Goal: Information Seeking & Learning: Check status

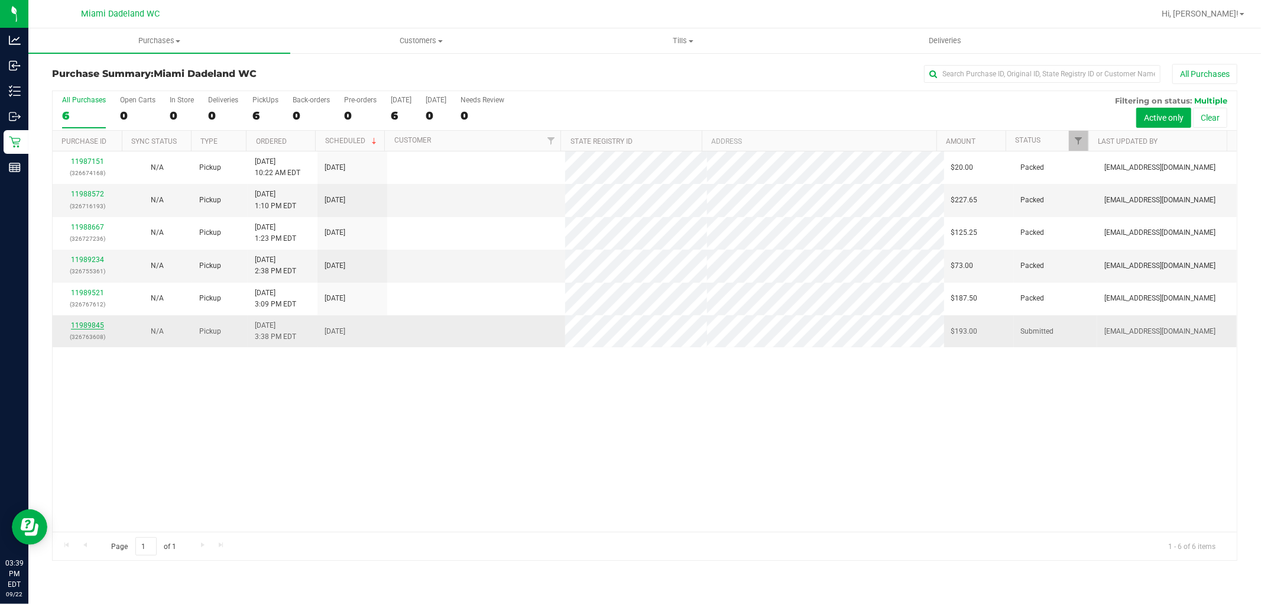
click at [79, 322] on link "11989845" at bounding box center [87, 325] width 33 height 8
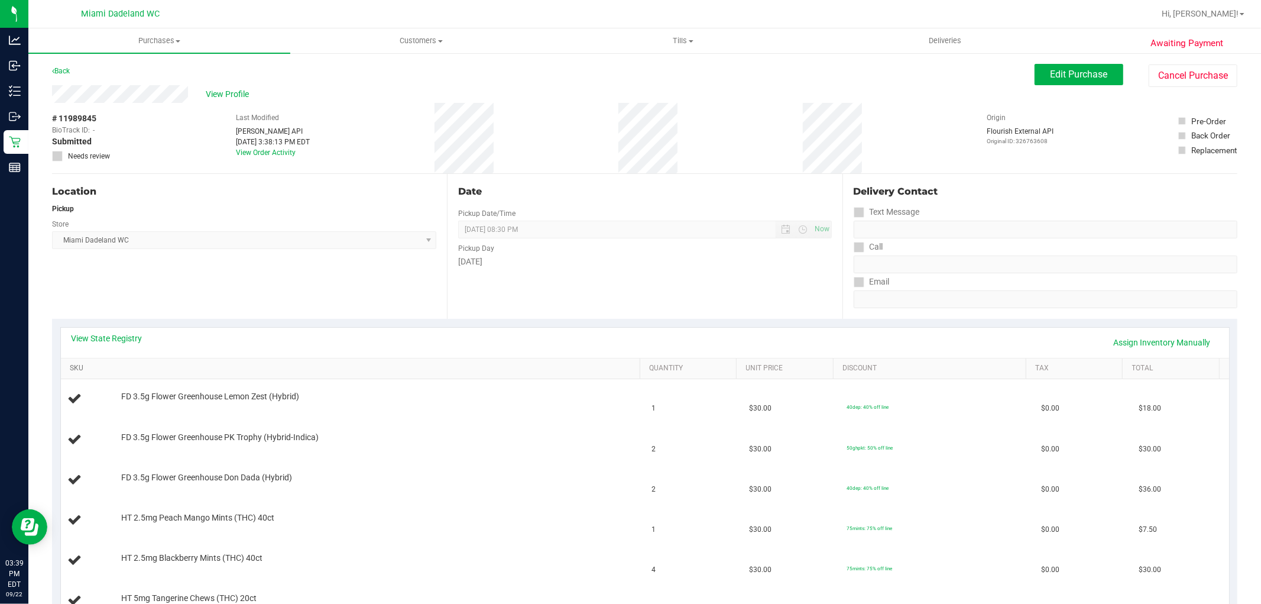
click at [228, 367] on link "SKU" at bounding box center [353, 368] width 566 height 9
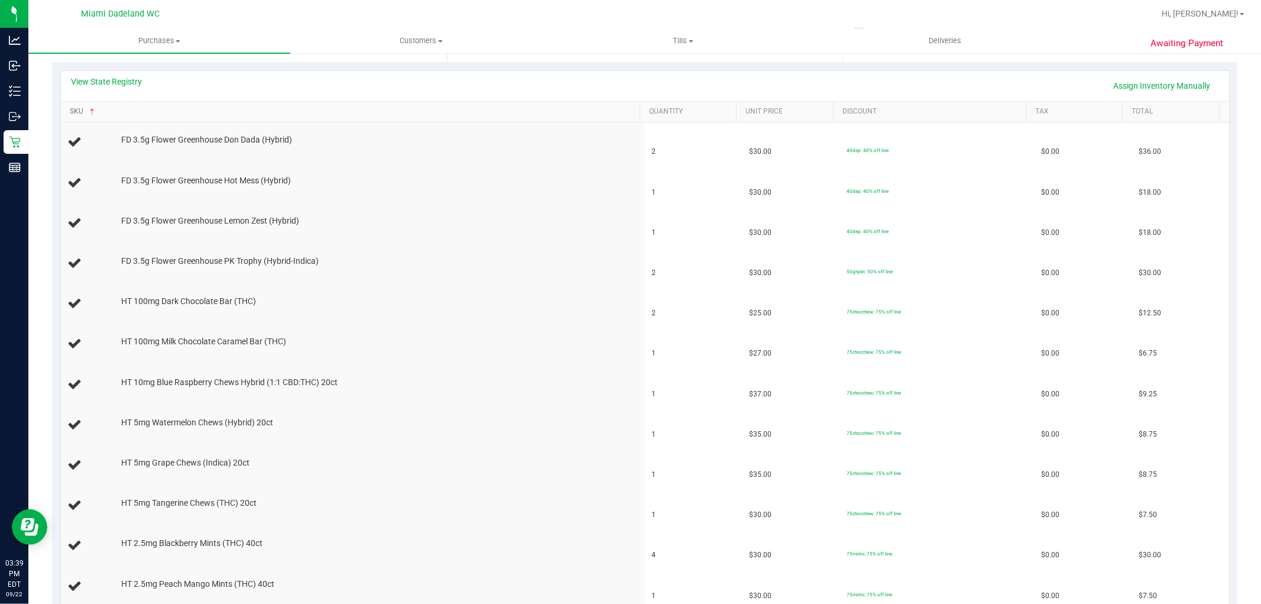
scroll to position [243, 0]
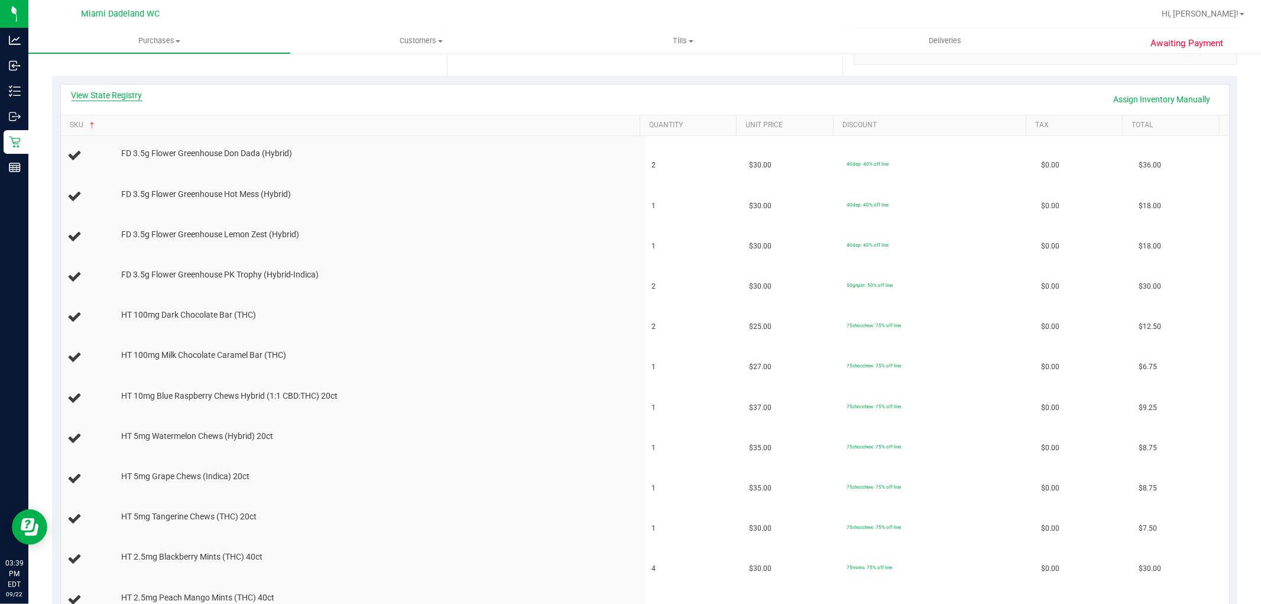
click at [108, 90] on link "View State Registry" at bounding box center [107, 95] width 71 height 12
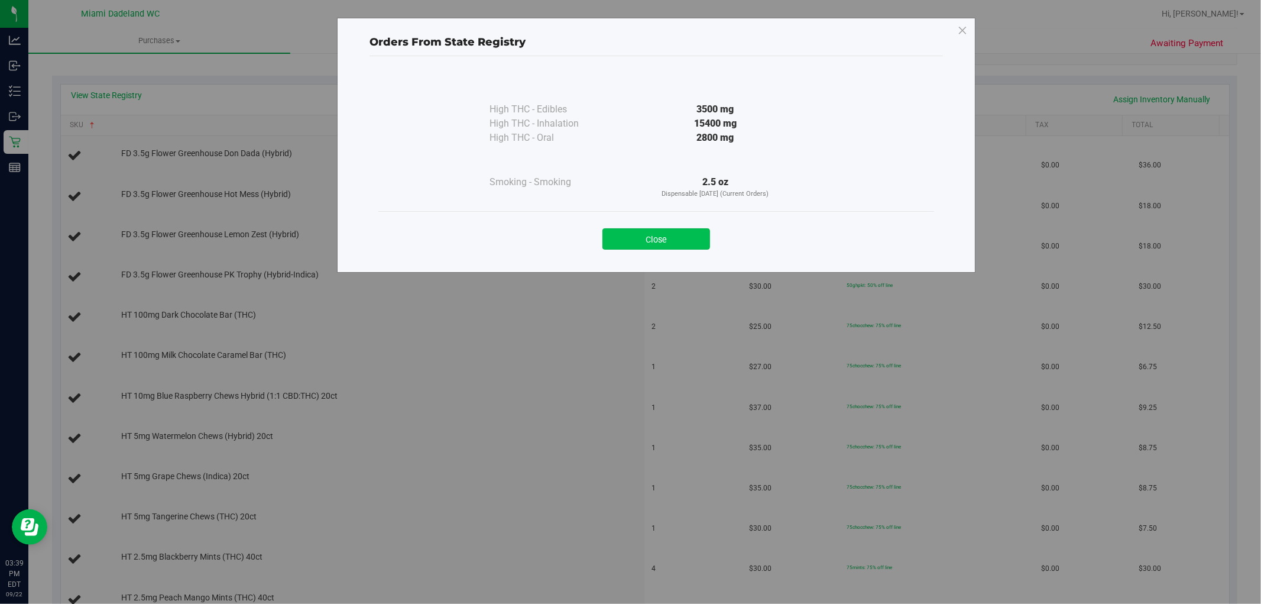
click at [643, 234] on button "Close" at bounding box center [656, 238] width 108 height 21
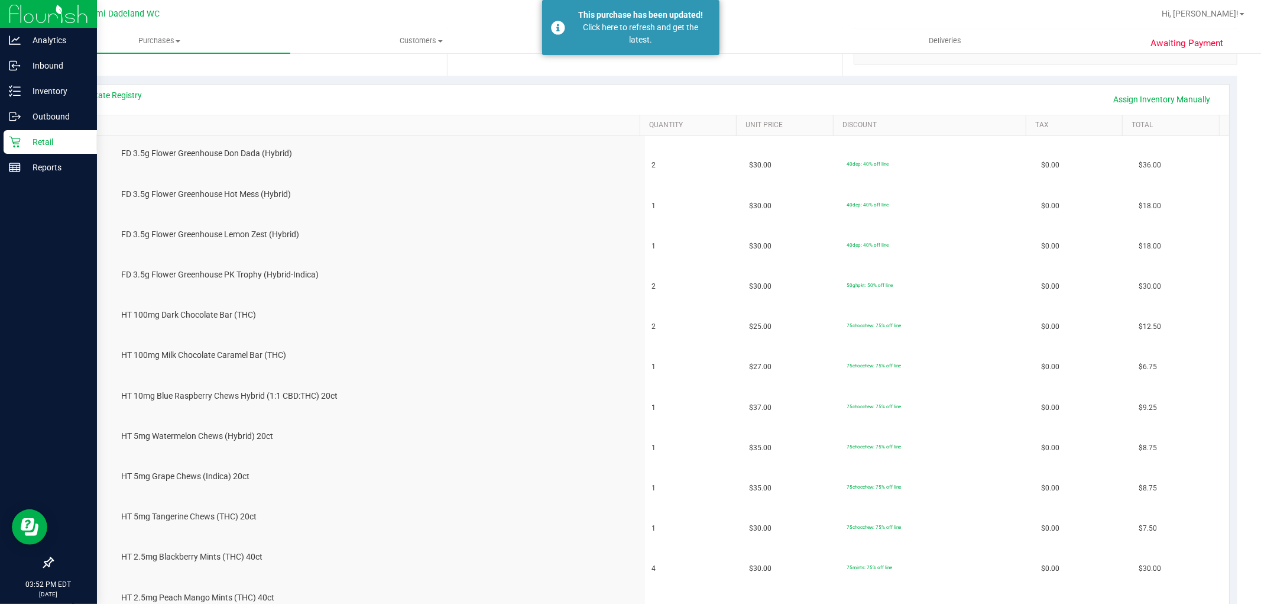
click at [9, 142] on icon at bounding box center [15, 142] width 12 height 12
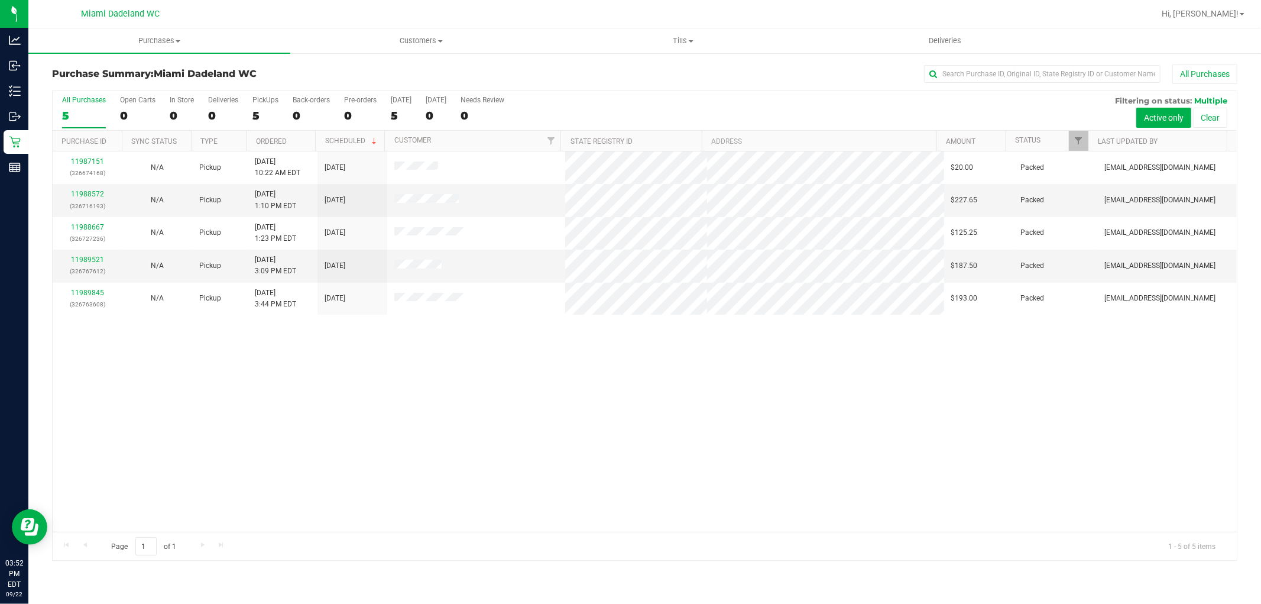
click at [324, 409] on div "11987151 (326674168) N/A Pickup [DATE] 10:22 AM EDT 9/22/2025 $20.00 Packed [EM…" at bounding box center [645, 341] width 1184 height 380
click at [81, 192] on link "11988572" at bounding box center [87, 194] width 33 height 8
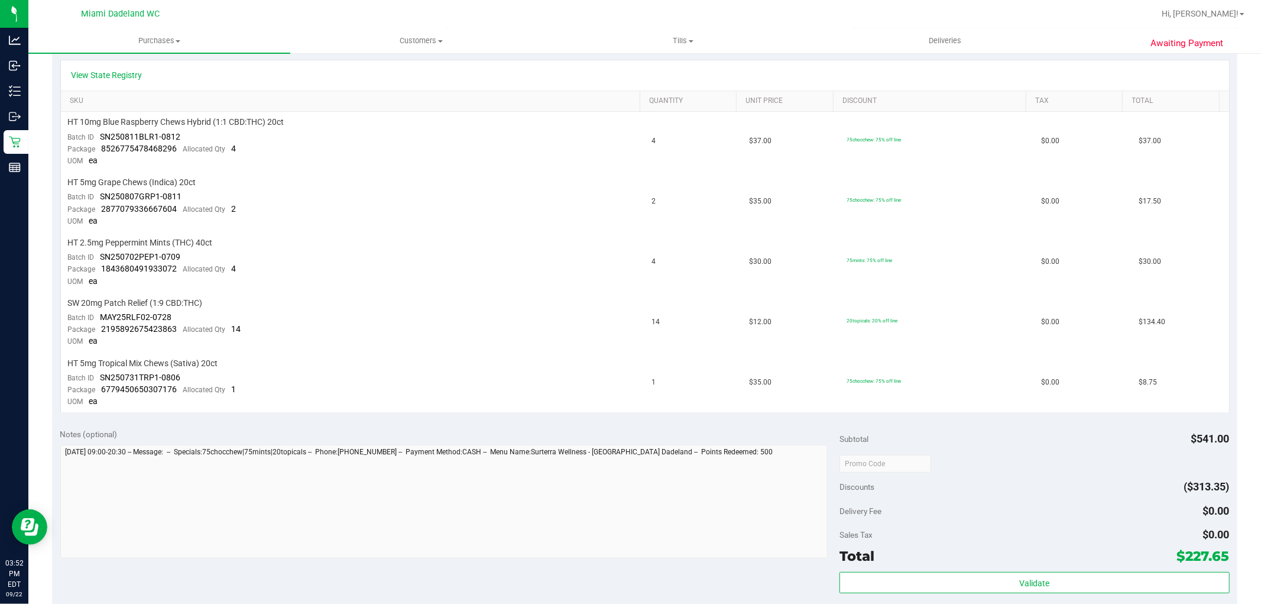
scroll to position [262, 0]
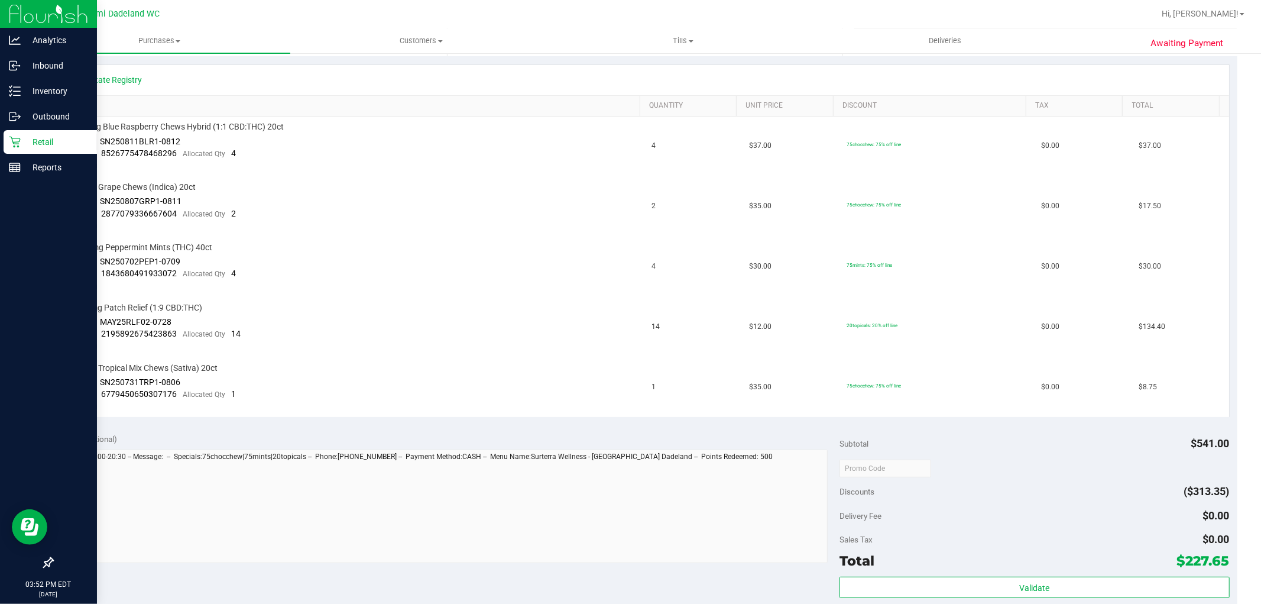
click at [13, 142] on icon at bounding box center [14, 142] width 11 height 11
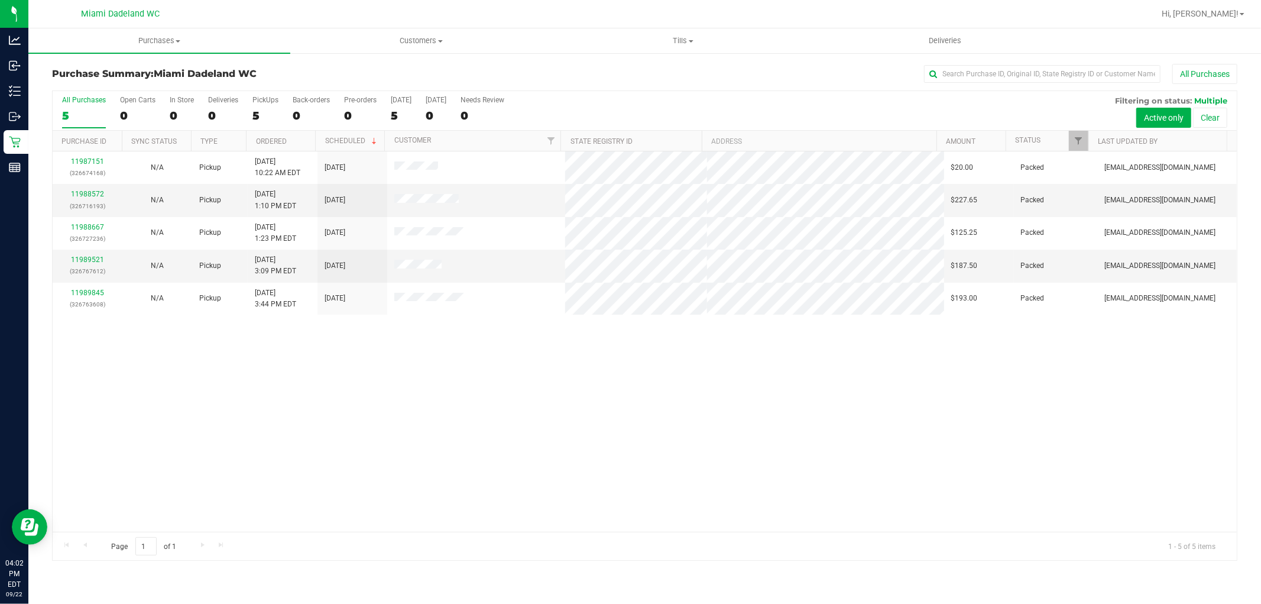
click at [813, 76] on div "All Purchases" at bounding box center [842, 74] width 790 height 20
click at [813, 398] on div "11987151 (326674168) N/A Pickup [DATE] 10:22 AM EDT 9/22/2025 $20.00 Packed [EM…" at bounding box center [645, 341] width 1184 height 380
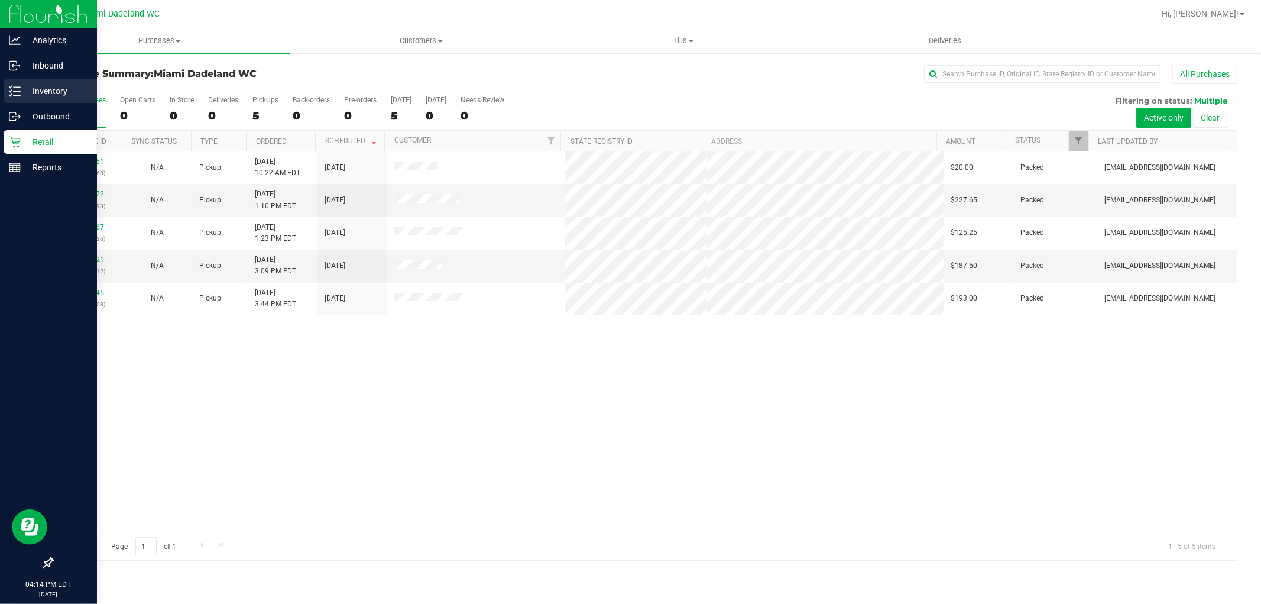
click at [57, 85] on p "Inventory" at bounding box center [56, 91] width 71 height 14
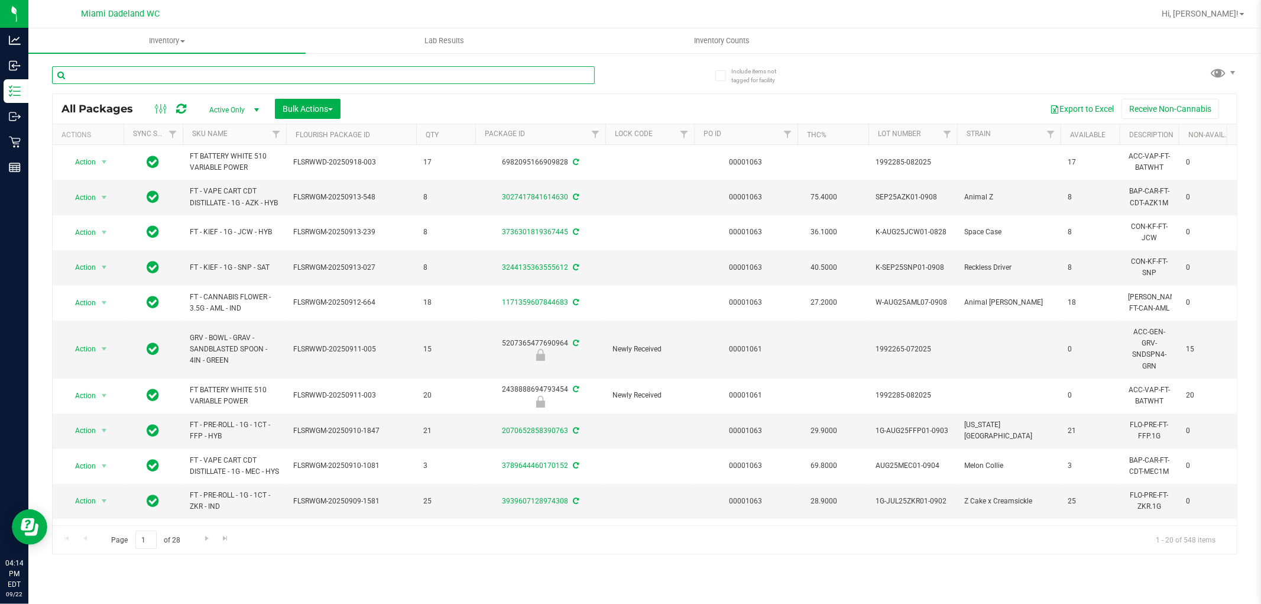
click at [327, 72] on input "text" at bounding box center [323, 75] width 543 height 18
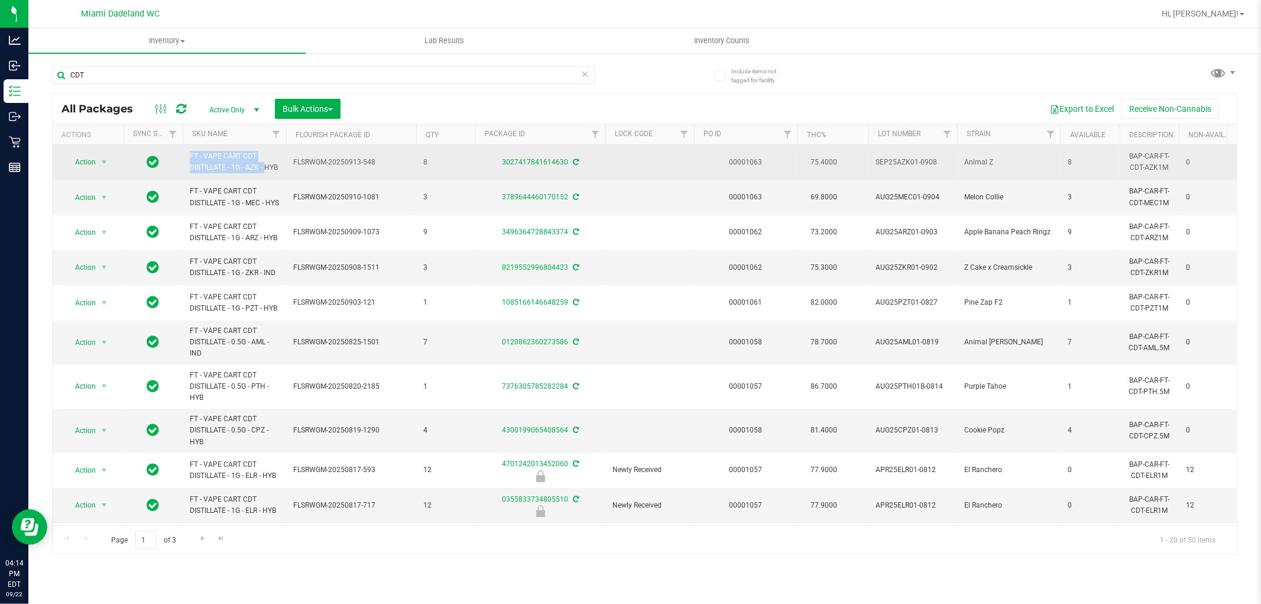
drag, startPoint x: 239, startPoint y: 166, endPoint x: 180, endPoint y: 152, distance: 60.8
click at [180, 152] on tr "Action Action Adjust qty Create package Edit attributes Global inventory Locate…" at bounding box center [1223, 162] width 2341 height 35
copy tr "FT - VAPE CART CDT DISTILLATE - 1G"
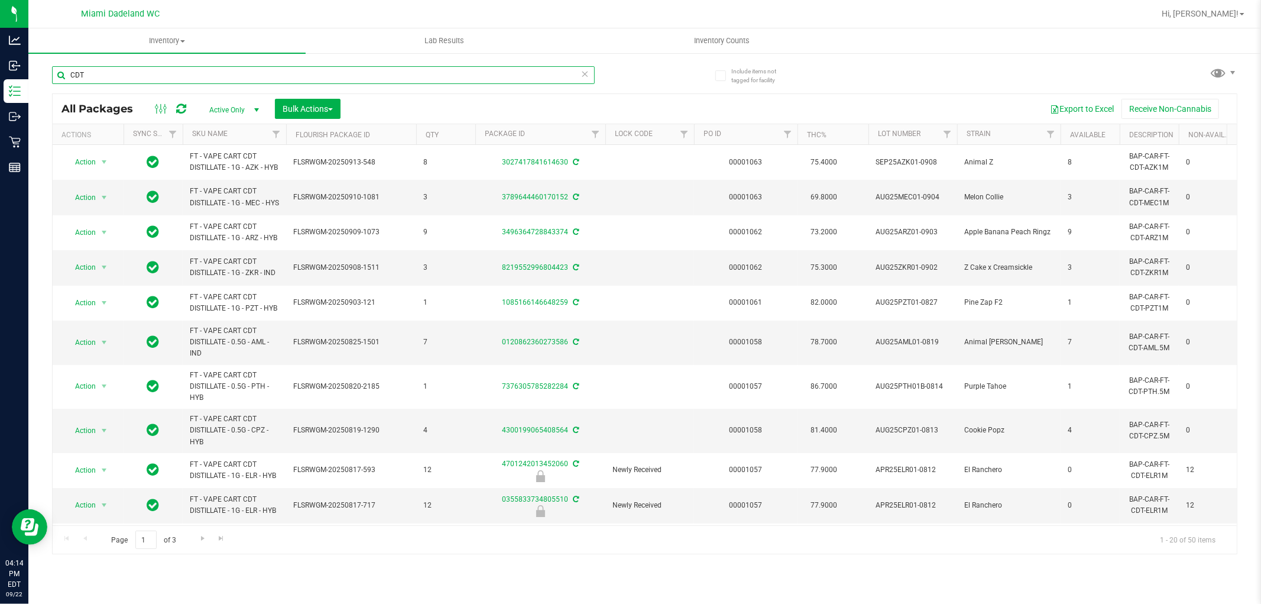
click at [174, 77] on input "CDT" at bounding box center [323, 75] width 543 height 18
paste input "FT - VAPE CART CDT DISTILLATE - 1G"
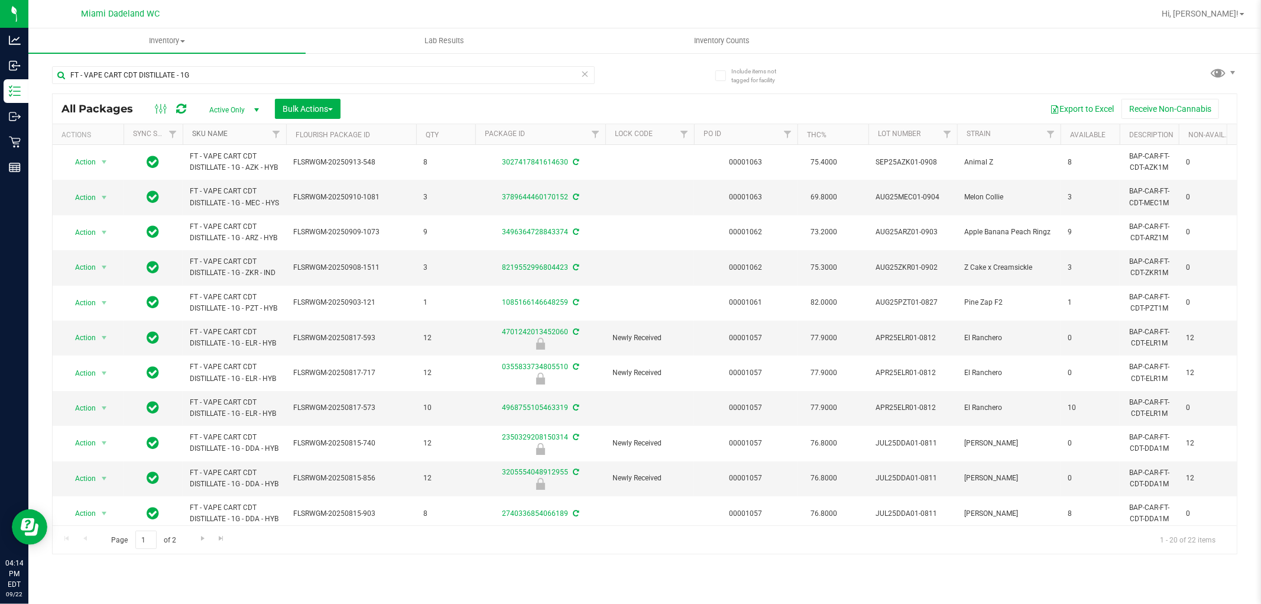
click at [225, 132] on link "SKU Name" at bounding box center [209, 133] width 35 height 8
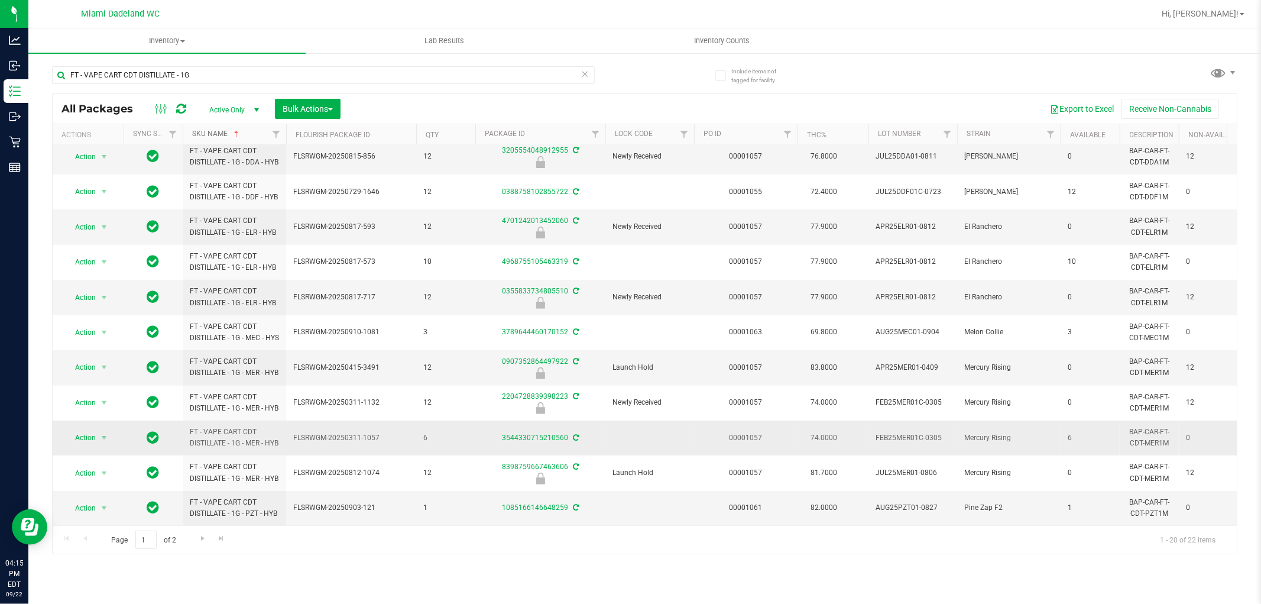
scroll to position [404, 0]
click at [202, 534] on span "Go to the next page" at bounding box center [202, 537] width 9 height 9
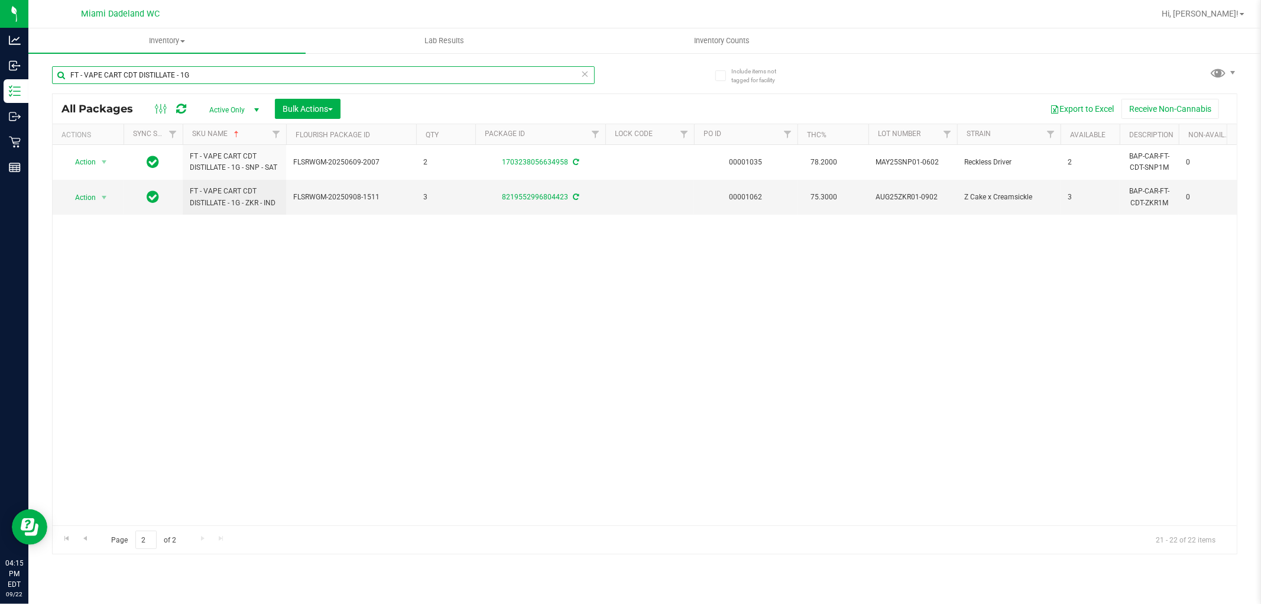
click at [196, 73] on input "FT - VAPE CART CDT DISTILLATE - 1G" at bounding box center [323, 75] width 543 height 18
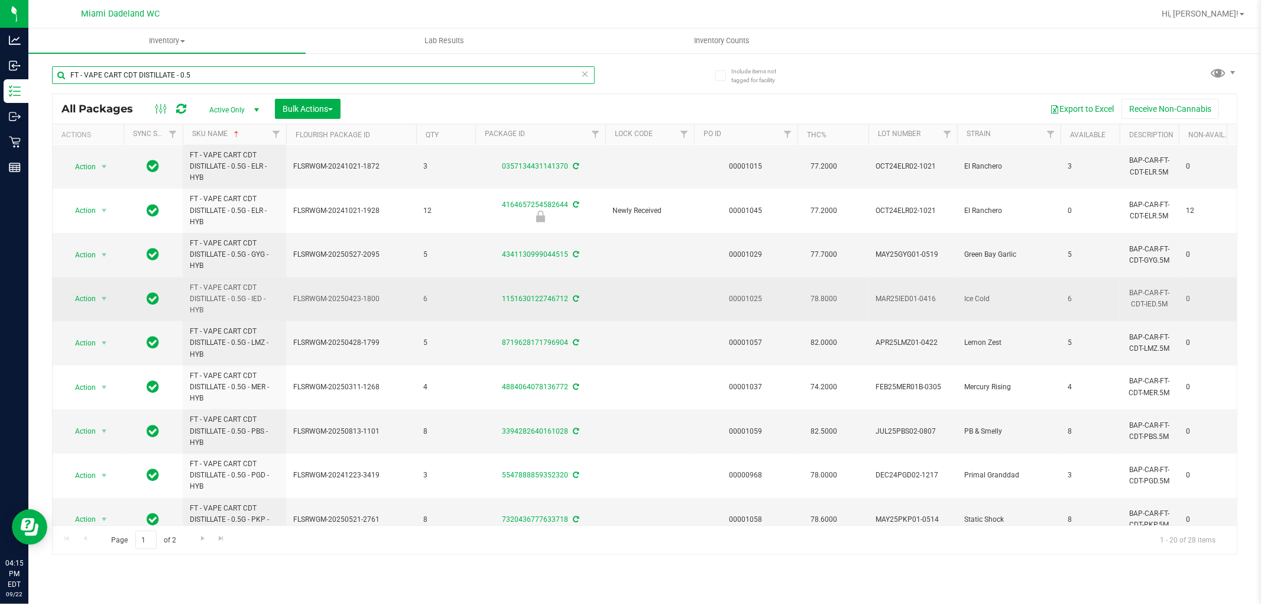
scroll to position [511, 0]
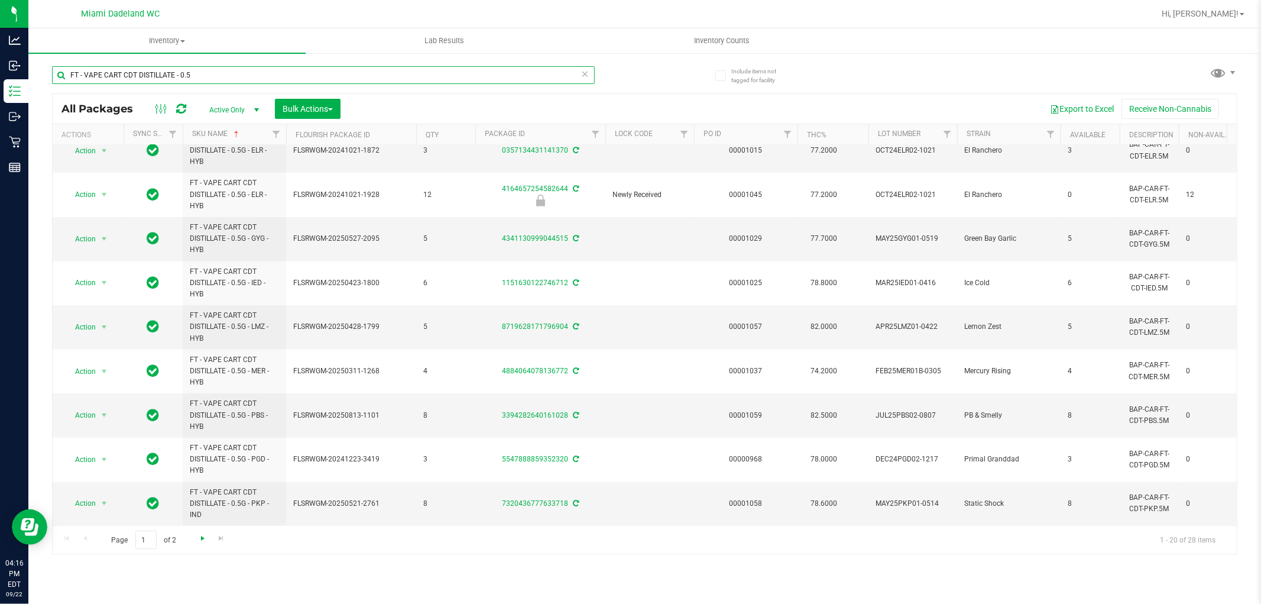
type input "FT - VAPE CART CDT DISTILLATE - 0.5"
click at [204, 537] on span "Go to the next page" at bounding box center [202, 537] width 9 height 9
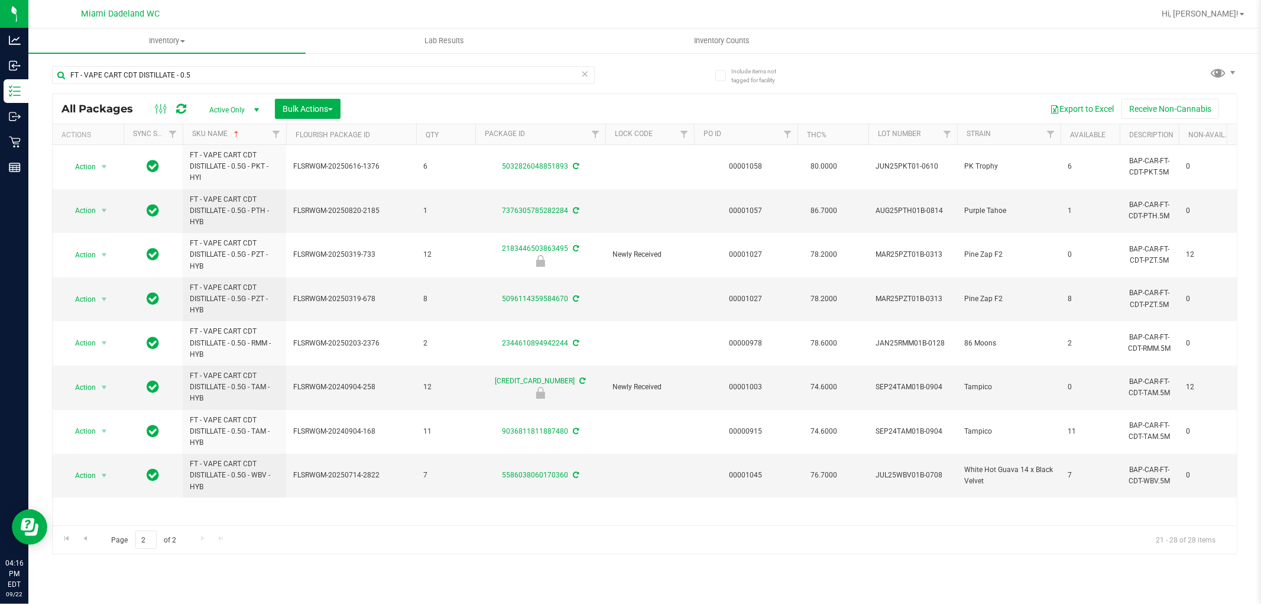
click at [312, 600] on div "Inventory All packages All inventory Waste log Create inventory Lab Results Inv…" at bounding box center [644, 315] width 1233 height 575
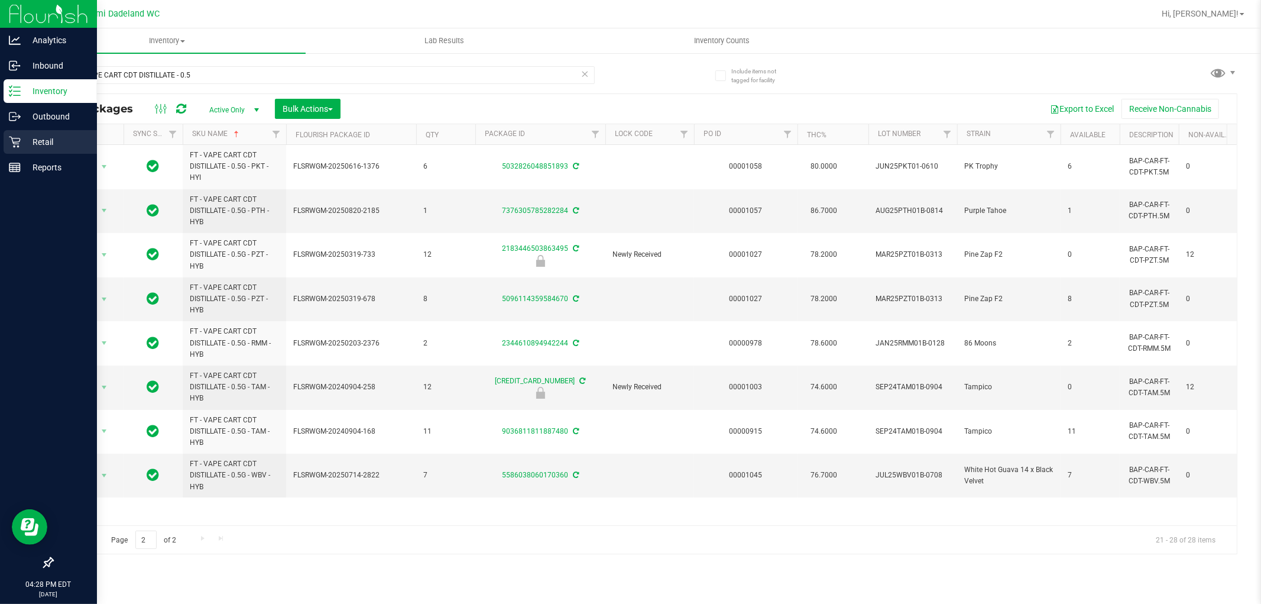
click at [30, 140] on p "Retail" at bounding box center [56, 142] width 71 height 14
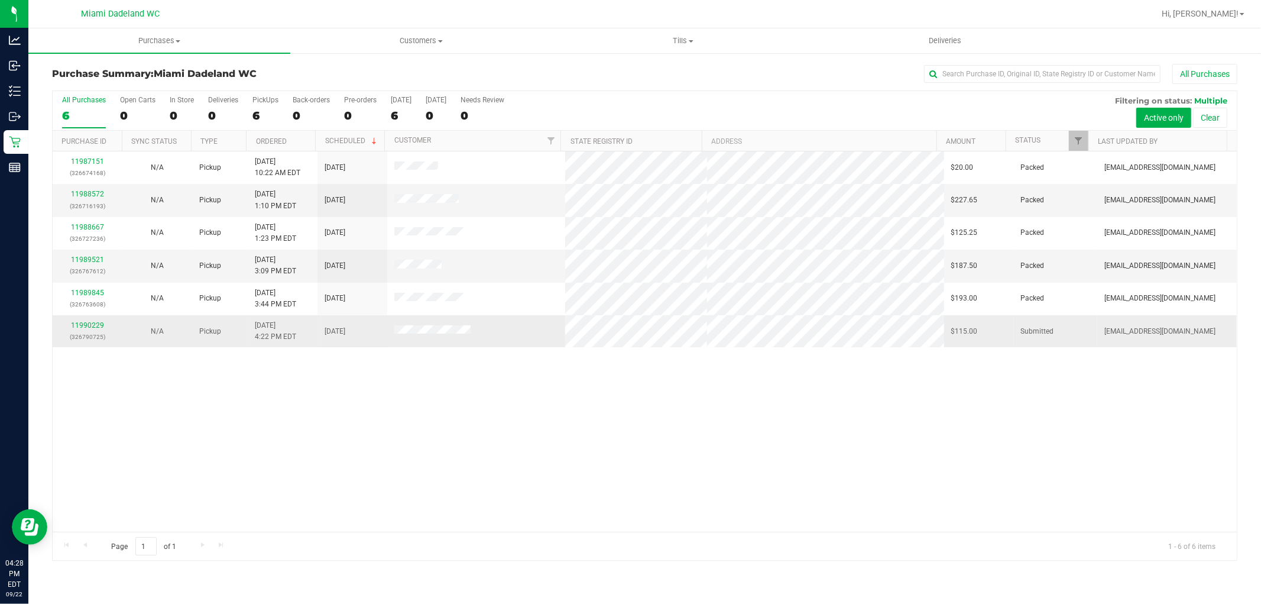
click at [91, 321] on div "11990229 (326790725)" at bounding box center [88, 331] width 56 height 22
click at [89, 322] on link "11990229" at bounding box center [87, 325] width 33 height 8
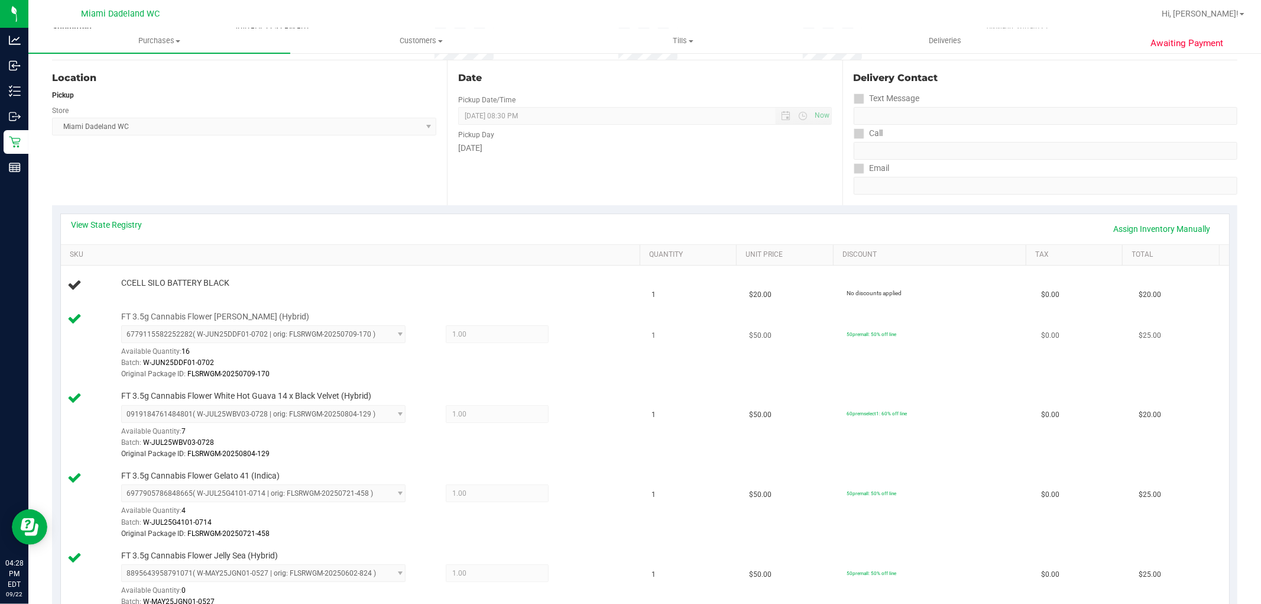
scroll to position [66, 0]
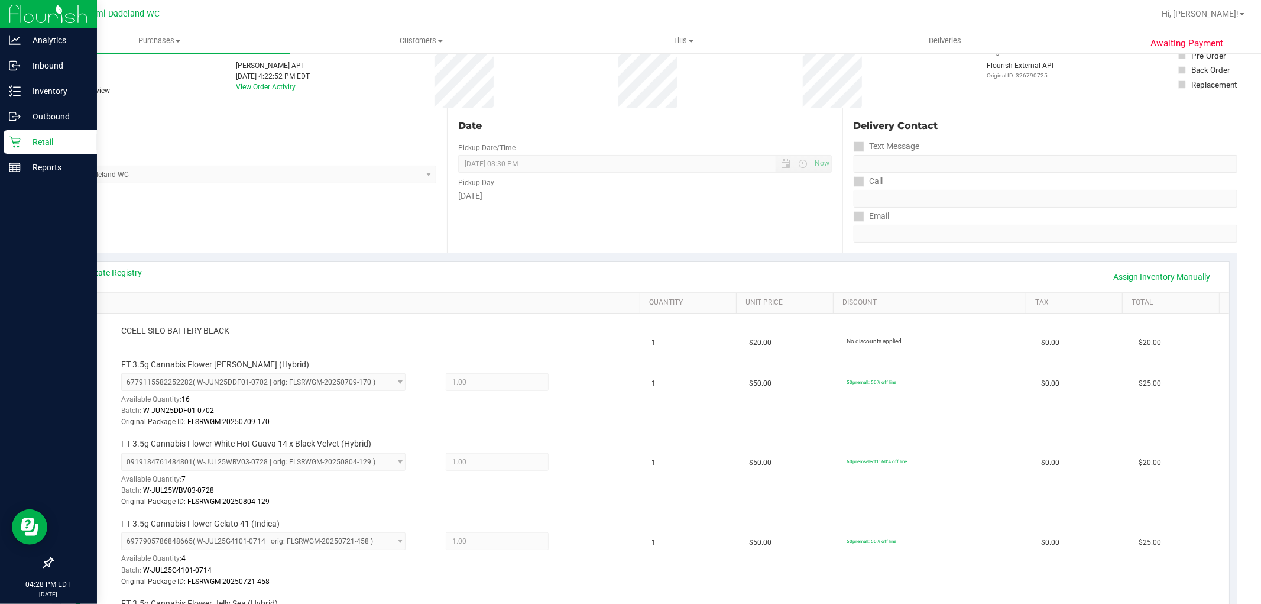
click at [28, 137] on p "Retail" at bounding box center [56, 142] width 71 height 14
